Goal: Transaction & Acquisition: Subscribe to service/newsletter

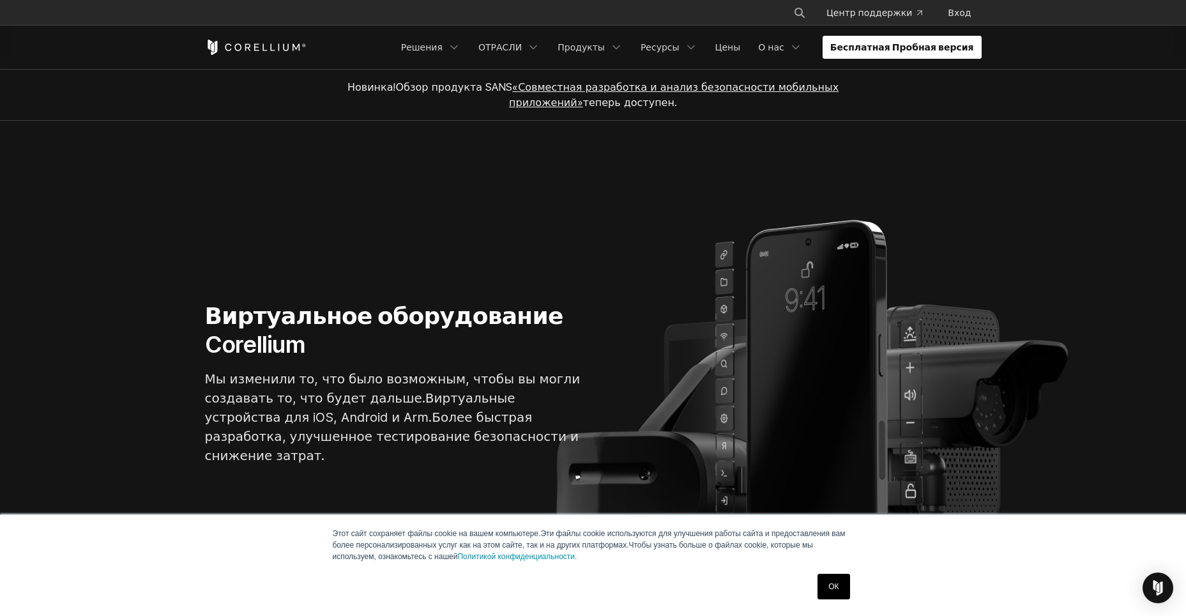
click at [907, 54] on link "Бесплатная Пробная версия" at bounding box center [902, 47] width 159 height 23
